Goal: Check status: Check status

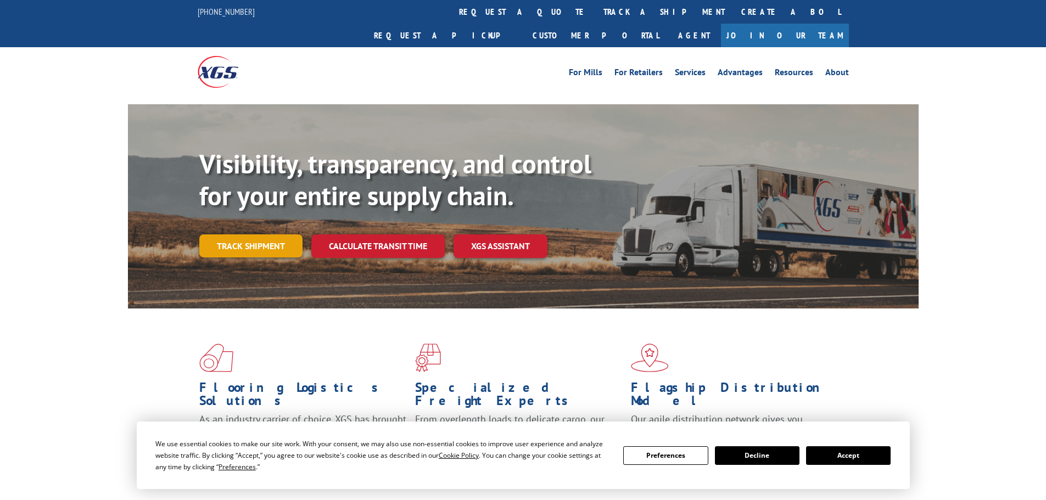
click at [259, 237] on div "Visibility, transparency, and control for your entire supply chain. Track shipm…" at bounding box center [558, 224] width 719 height 153
click at [265, 234] on link "Track shipment" at bounding box center [250, 245] width 103 height 23
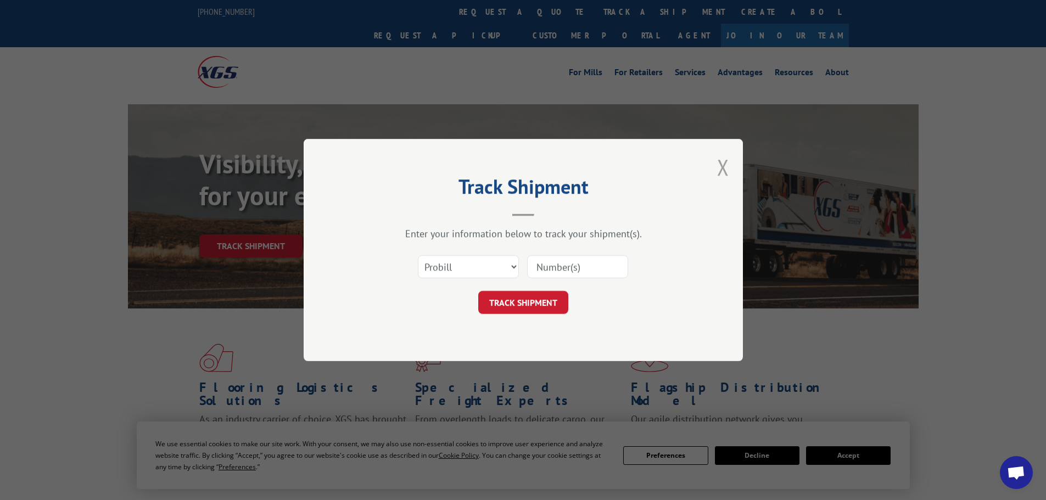
click at [723, 165] on button "Close modal" at bounding box center [723, 167] width 12 height 29
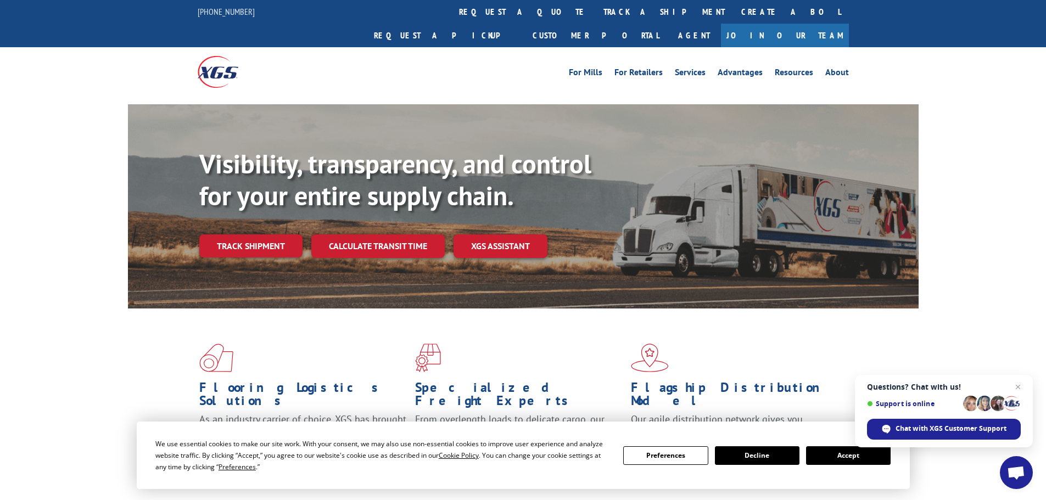
click at [595, 10] on link "track a shipment" at bounding box center [664, 12] width 138 height 24
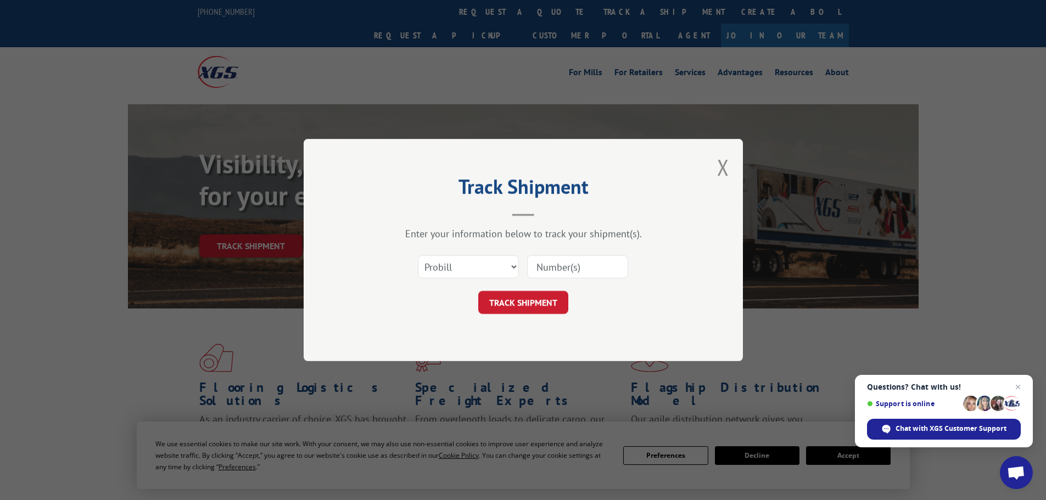
click at [580, 270] on input at bounding box center [577, 266] width 101 height 23
paste input "17326438"
type input "17326438"
click button "TRACK SHIPMENT" at bounding box center [523, 302] width 90 height 23
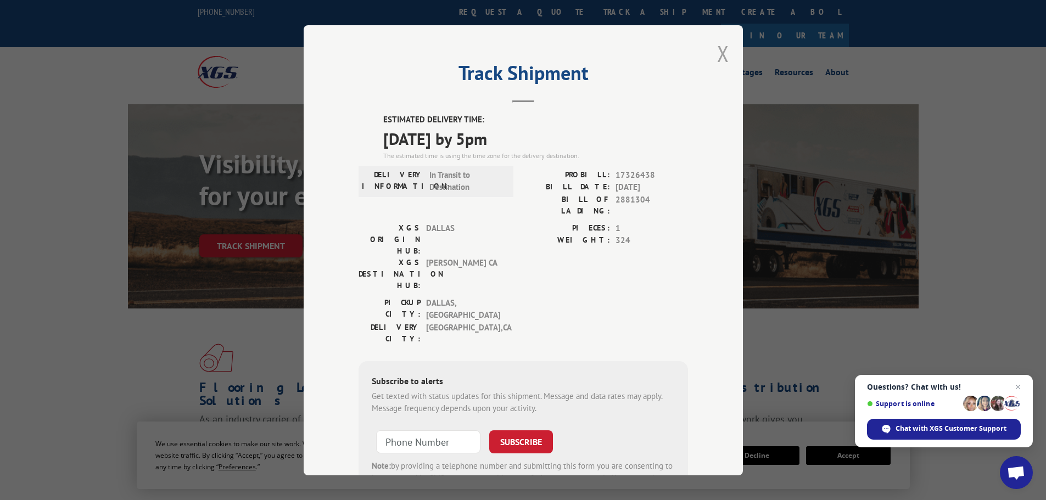
click at [720, 54] on button "Close modal" at bounding box center [723, 53] width 12 height 29
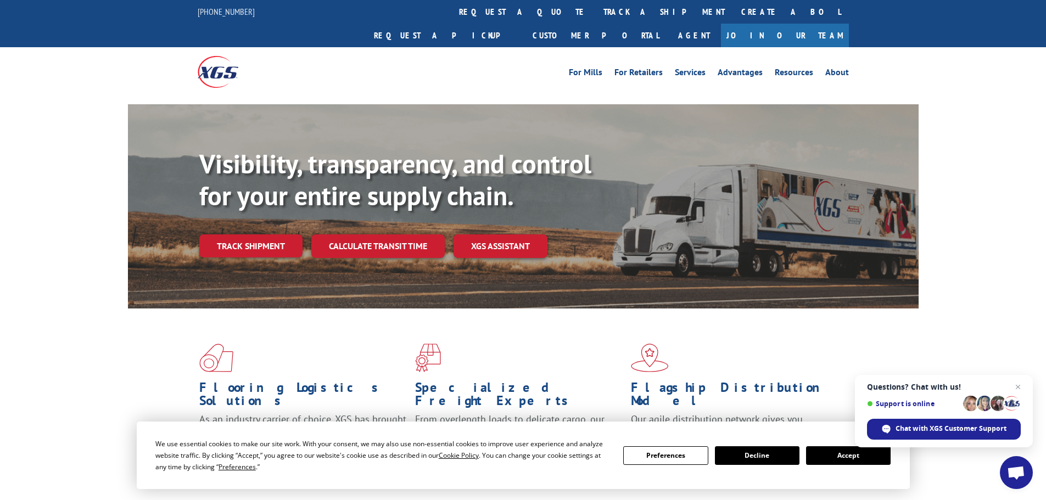
click at [762, 459] on button "Decline" at bounding box center [757, 455] width 85 height 19
